Goal: Task Accomplishment & Management: Manage account settings

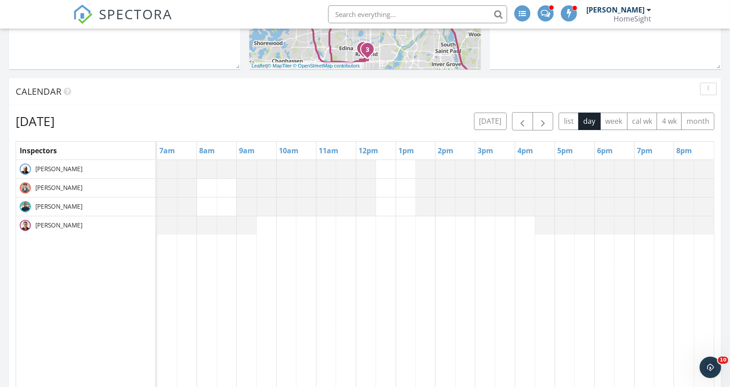
scroll to position [319, 0]
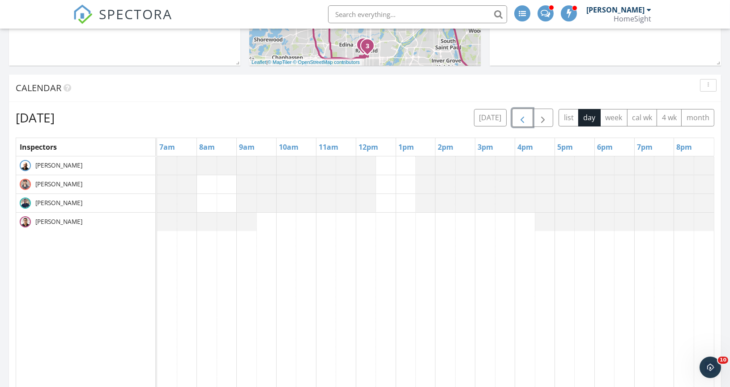
click at [526, 117] on span "button" at bounding box center [522, 118] width 11 height 11
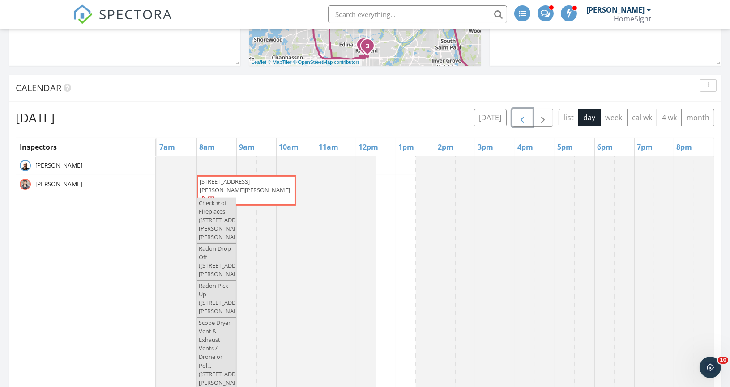
click at [526, 117] on span "button" at bounding box center [522, 118] width 11 height 11
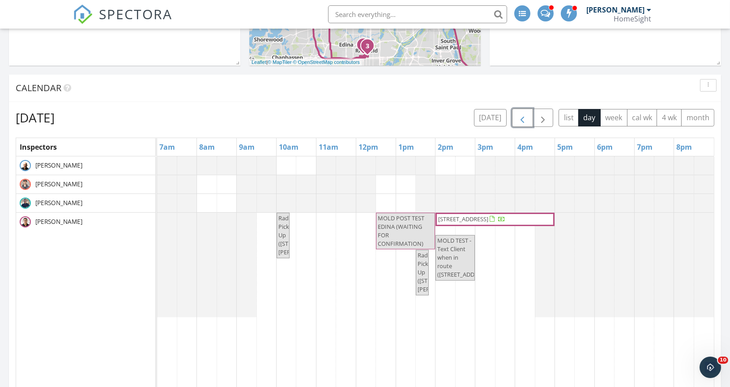
click at [526, 117] on span "button" at bounding box center [522, 118] width 11 height 11
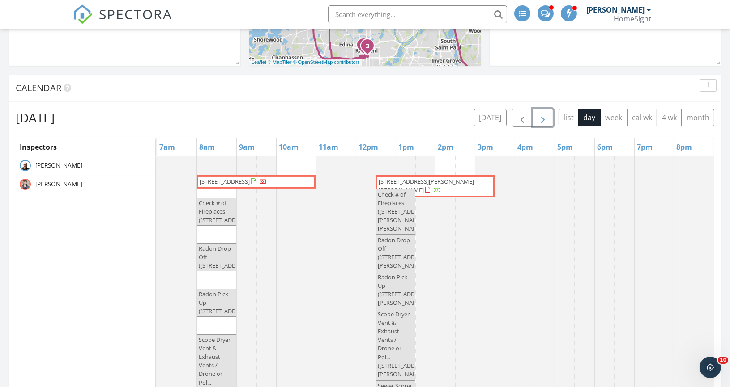
click at [540, 117] on span "button" at bounding box center [542, 118] width 11 height 11
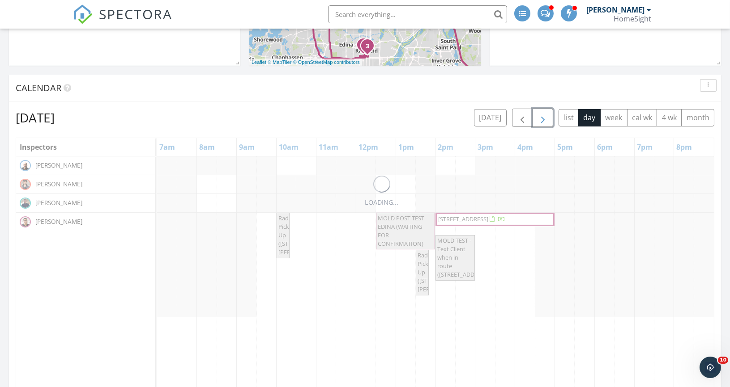
click at [540, 117] on span "button" at bounding box center [542, 118] width 11 height 11
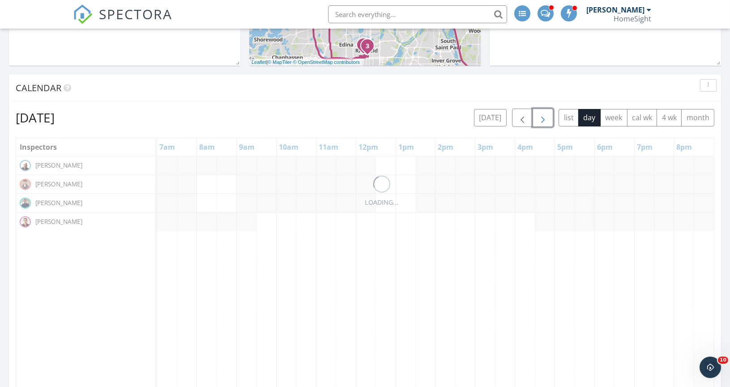
click at [540, 117] on span "button" at bounding box center [542, 118] width 11 height 11
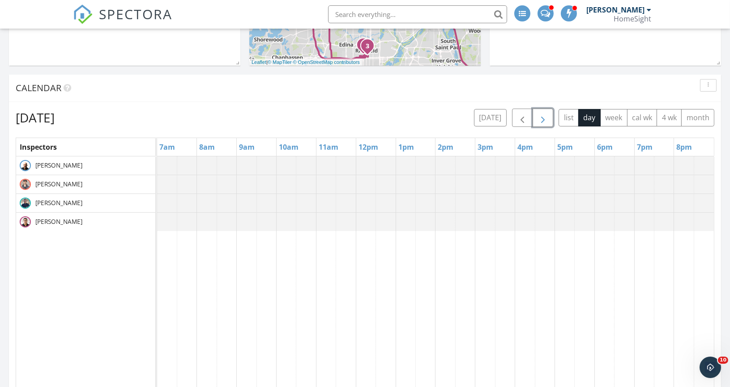
click at [540, 117] on span "button" at bounding box center [542, 118] width 11 height 11
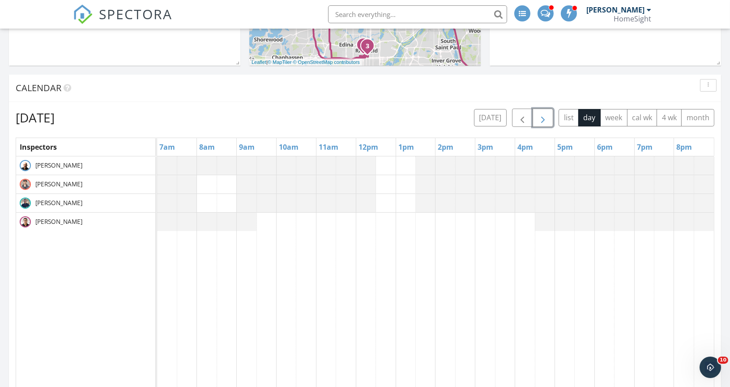
click at [540, 117] on span "button" at bounding box center [542, 118] width 11 height 11
click at [525, 118] on span "button" at bounding box center [522, 118] width 11 height 11
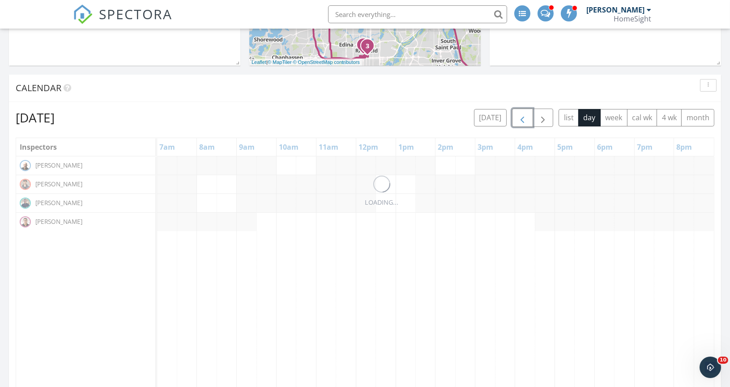
click at [525, 119] on span "button" at bounding box center [522, 118] width 11 height 11
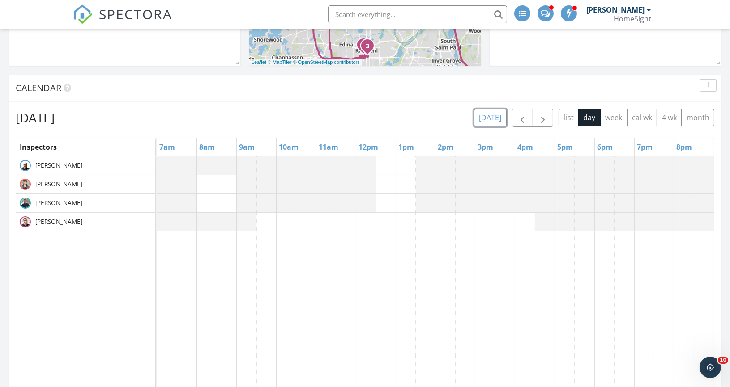
click at [505, 119] on button "today" at bounding box center [490, 117] width 33 height 17
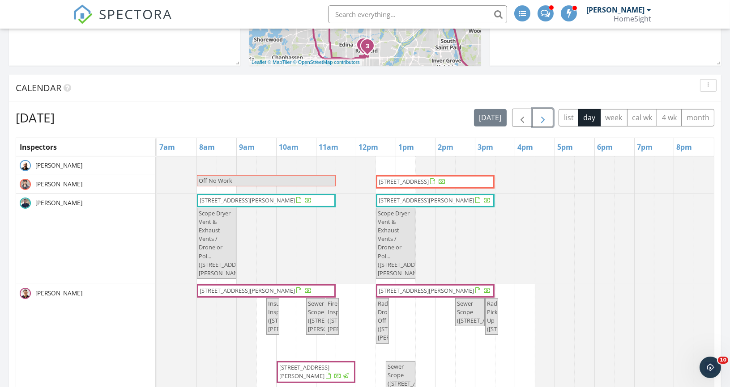
click at [540, 116] on span "button" at bounding box center [542, 118] width 11 height 11
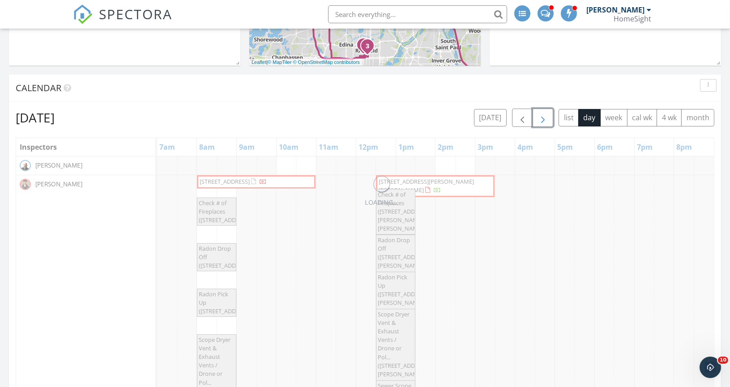
click at [540, 116] on span "button" at bounding box center [542, 118] width 11 height 11
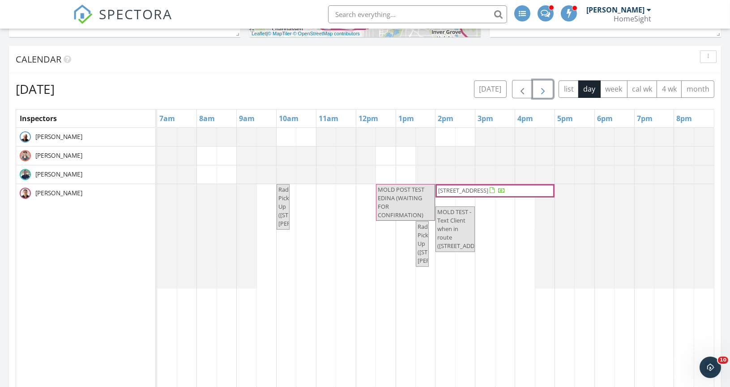
scroll to position [349, 0]
click at [548, 88] on span "button" at bounding box center [542, 88] width 11 height 11
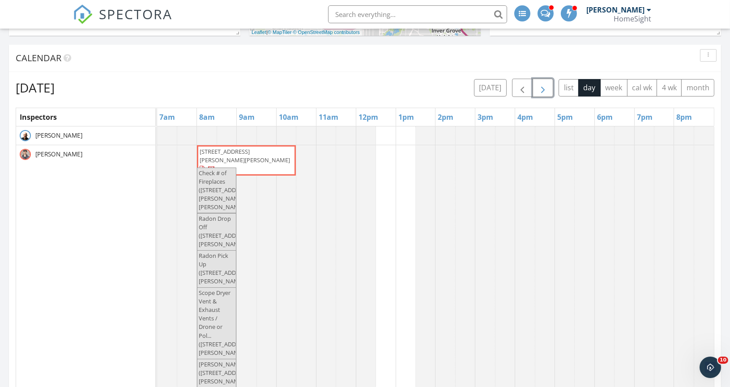
click at [543, 86] on span "button" at bounding box center [542, 88] width 11 height 11
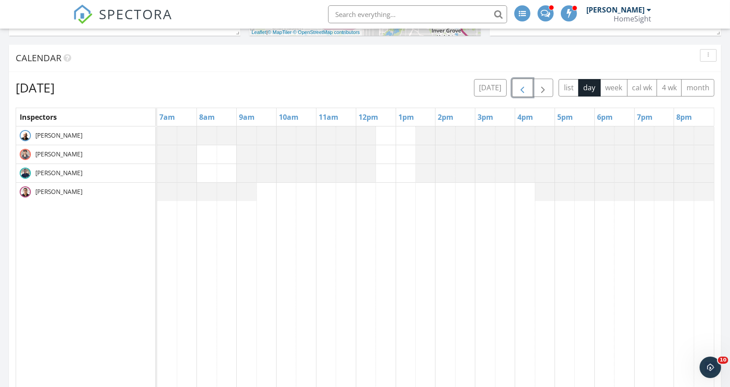
click at [527, 91] on span "button" at bounding box center [522, 88] width 11 height 11
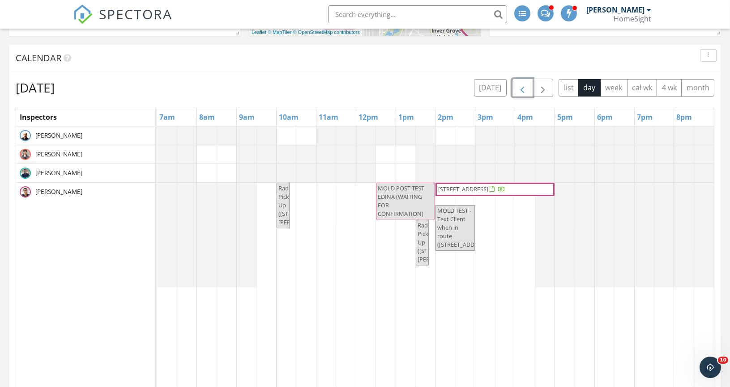
click at [527, 92] on span "button" at bounding box center [522, 88] width 11 height 11
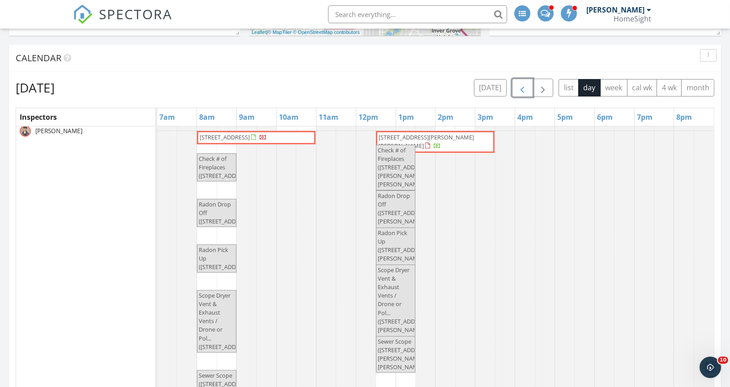
scroll to position [0, 0]
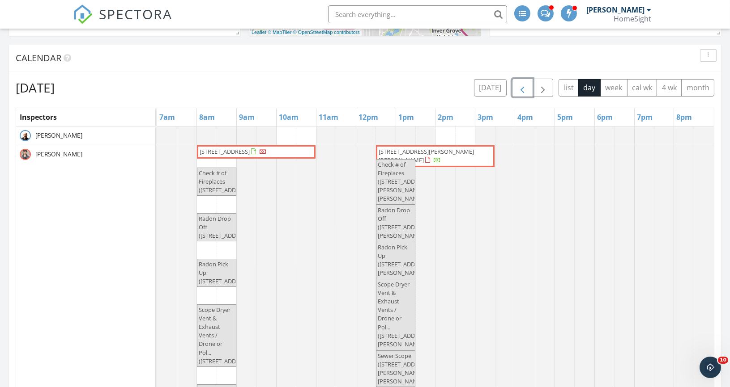
click at [527, 86] on span "button" at bounding box center [522, 88] width 11 height 11
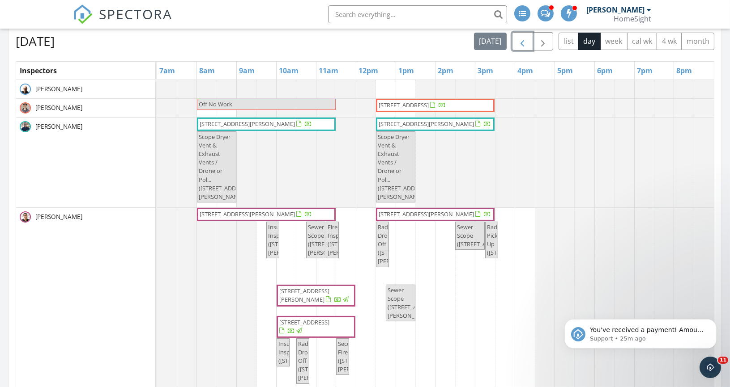
scroll to position [388, 0]
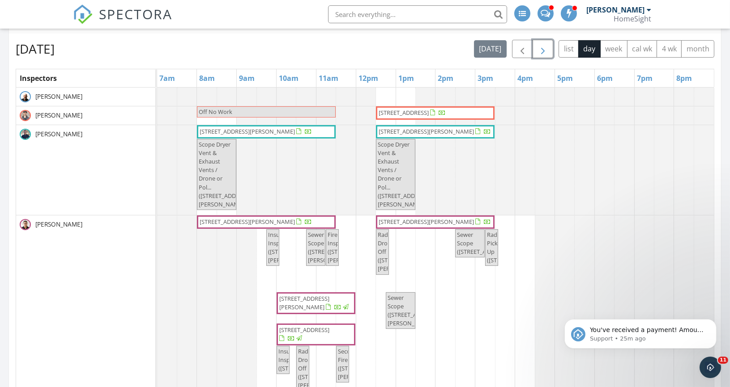
click at [550, 44] on button "button" at bounding box center [542, 49] width 21 height 18
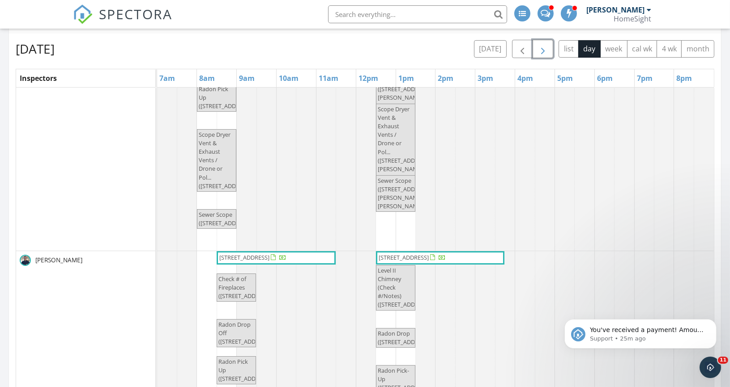
scroll to position [0, 0]
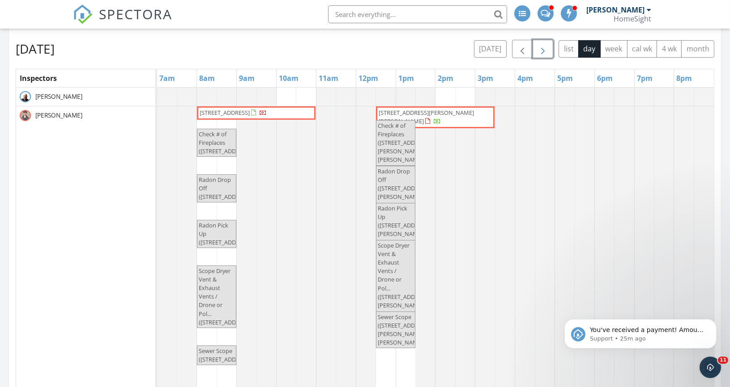
click at [544, 47] on span "button" at bounding box center [542, 49] width 11 height 11
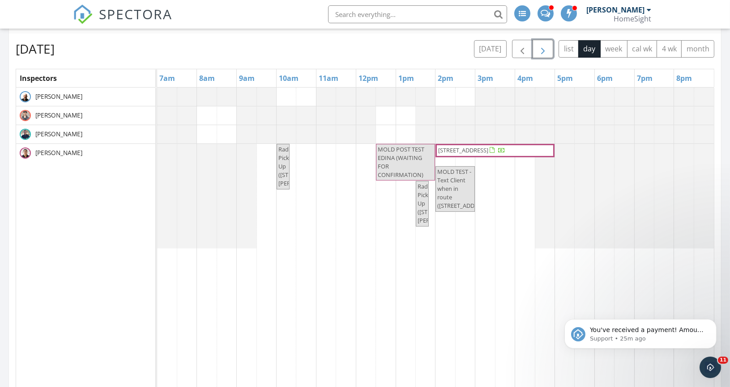
click at [548, 46] on span "button" at bounding box center [542, 49] width 11 height 11
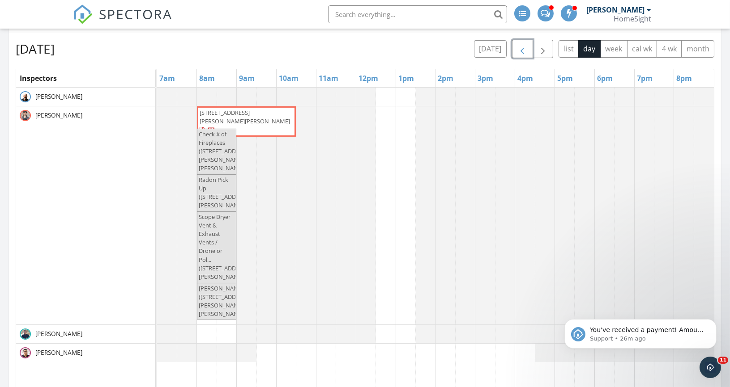
click at [528, 49] on span "button" at bounding box center [522, 49] width 11 height 11
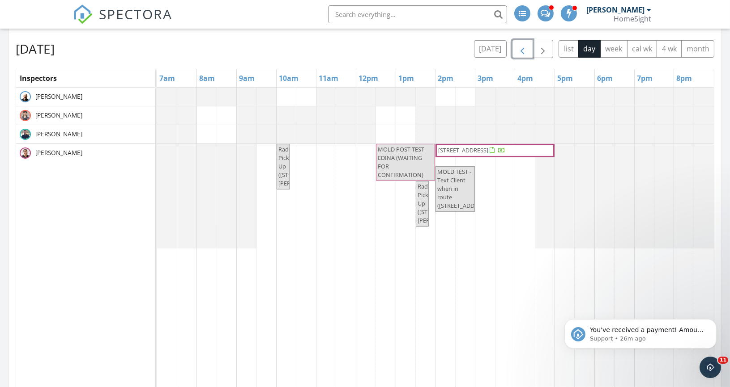
click at [521, 53] on span "button" at bounding box center [522, 49] width 11 height 11
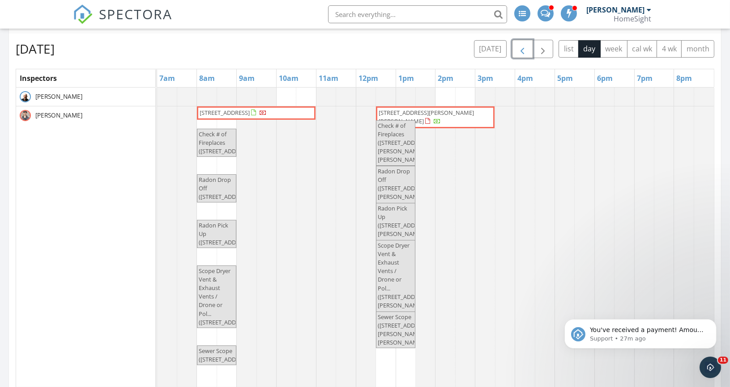
click at [532, 46] on button "button" at bounding box center [522, 49] width 21 height 18
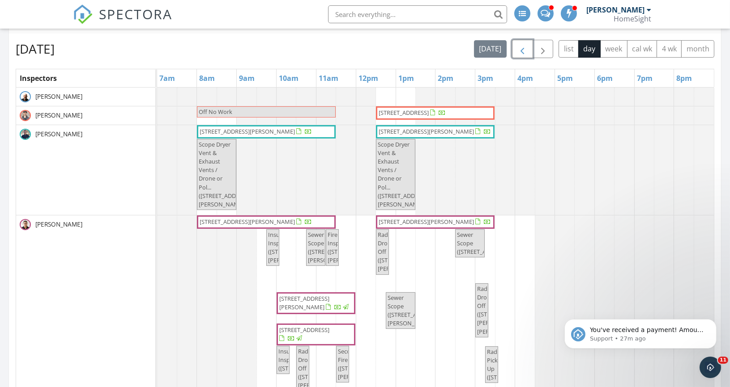
click at [528, 50] on span "button" at bounding box center [522, 49] width 11 height 11
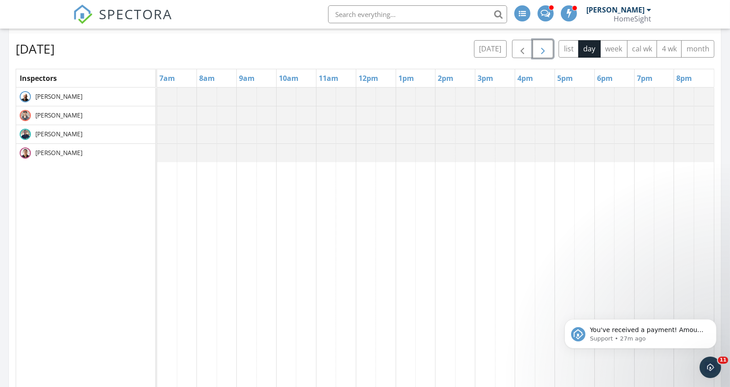
click at [543, 50] on span "button" at bounding box center [542, 49] width 11 height 11
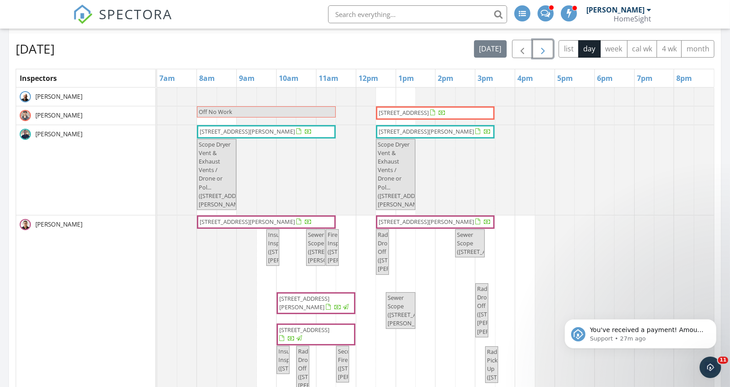
click at [543, 51] on span "button" at bounding box center [542, 49] width 11 height 11
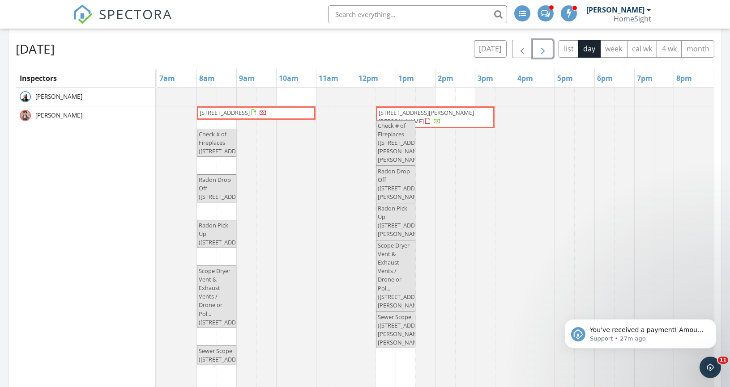
click at [543, 51] on span "button" at bounding box center [542, 49] width 11 height 11
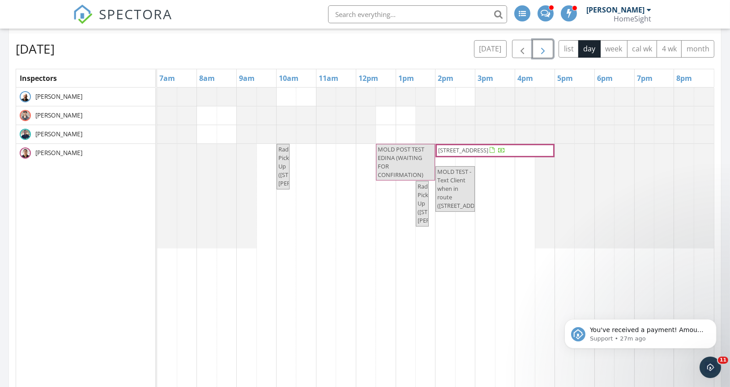
click at [543, 51] on span "button" at bounding box center [542, 49] width 11 height 11
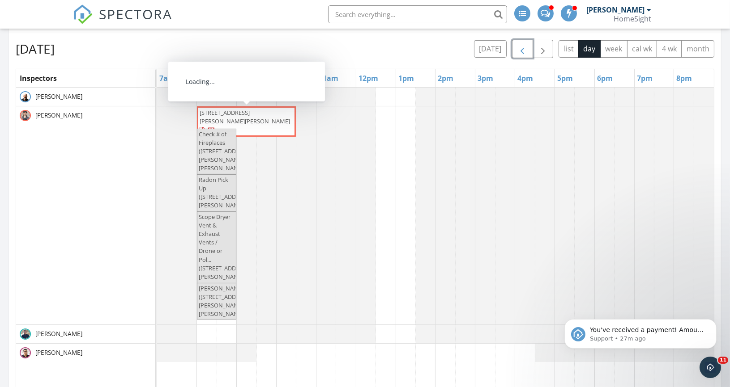
click at [525, 49] on span "button" at bounding box center [522, 49] width 11 height 11
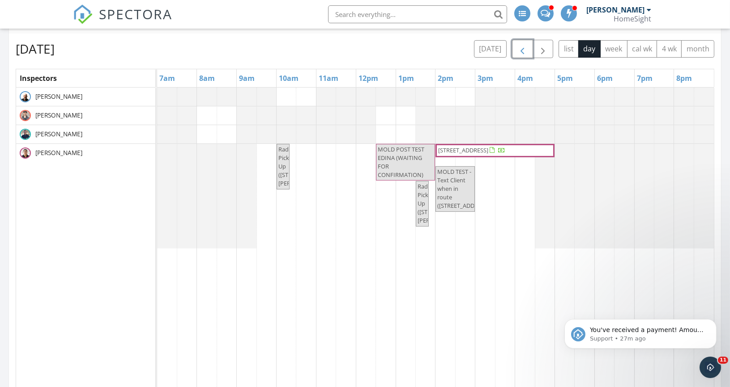
click at [526, 48] on span "button" at bounding box center [522, 49] width 11 height 11
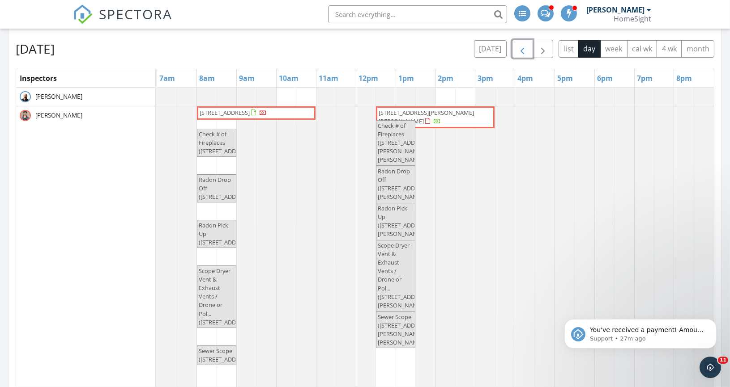
click at [526, 48] on span "button" at bounding box center [522, 49] width 11 height 11
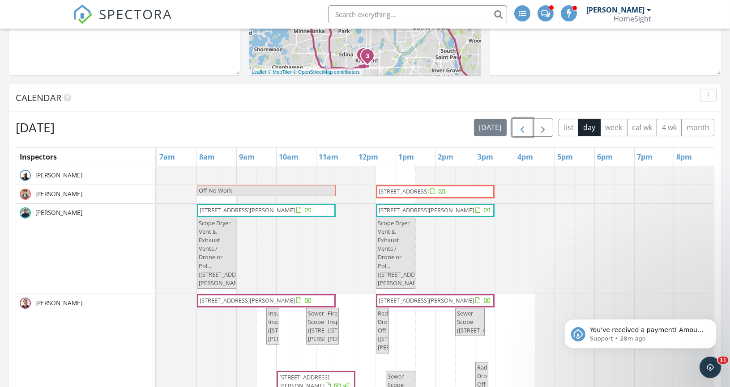
scroll to position [311, 0]
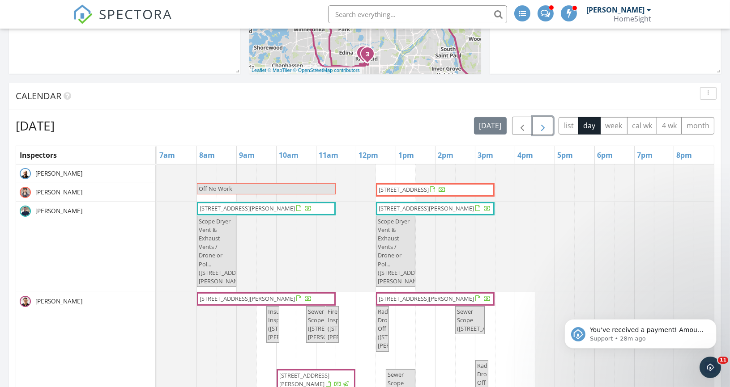
click at [543, 128] on span "button" at bounding box center [542, 126] width 11 height 11
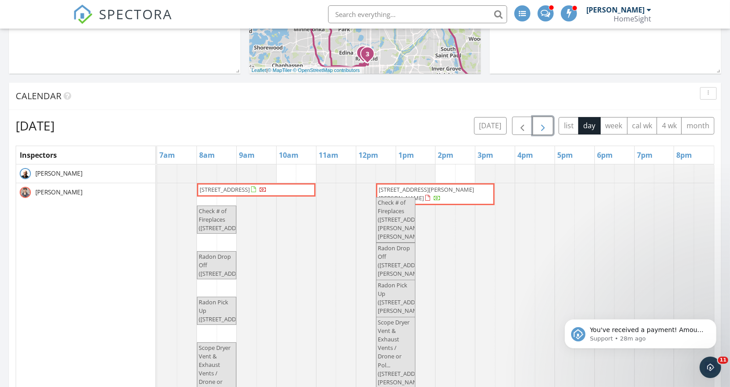
click at [545, 126] on span "button" at bounding box center [542, 126] width 11 height 11
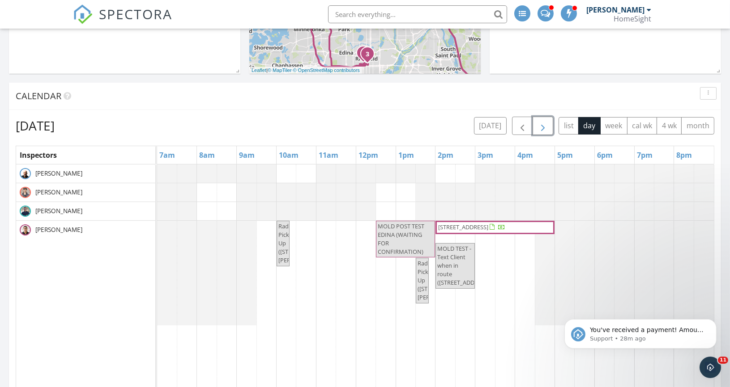
scroll to position [314, 0]
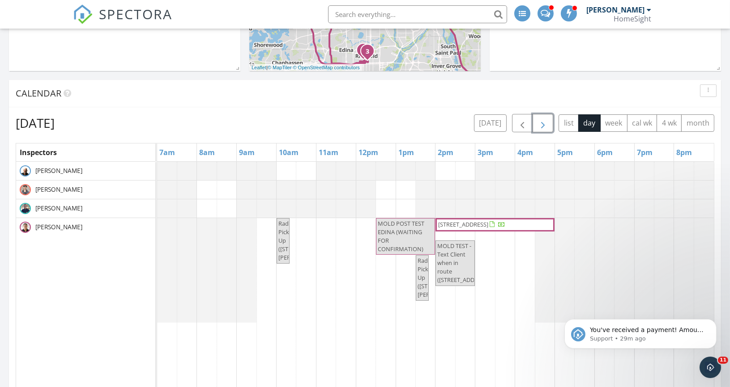
click at [334, 227] on div "Radon Pick Up (6950 137th Ave NW, Ramsey) MOLD POST TEST EDINA (WAITING FOR CON…" at bounding box center [435, 335] width 557 height 346
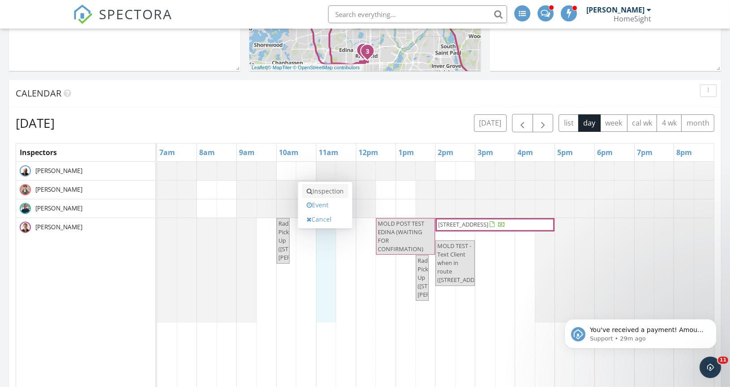
click at [331, 192] on link "Inspection" at bounding box center [325, 191] width 46 height 14
